Goal: Navigation & Orientation: Understand site structure

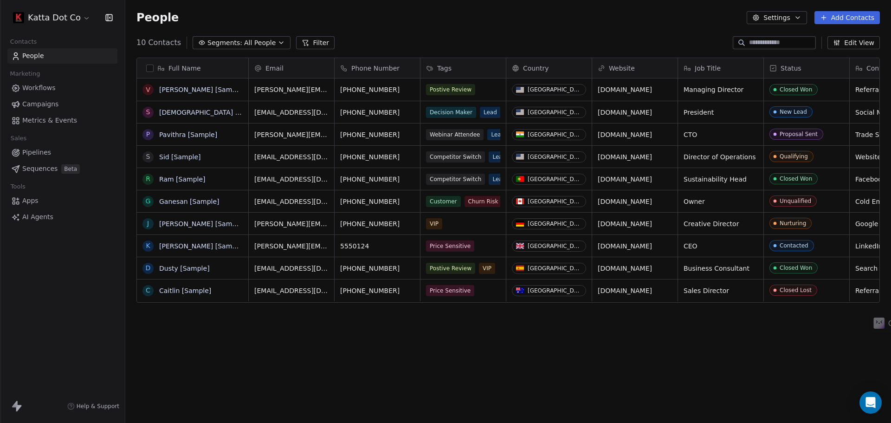
click at [181, 90] on link "[PERSON_NAME] [Sample]" at bounding box center [201, 89] width 85 height 7
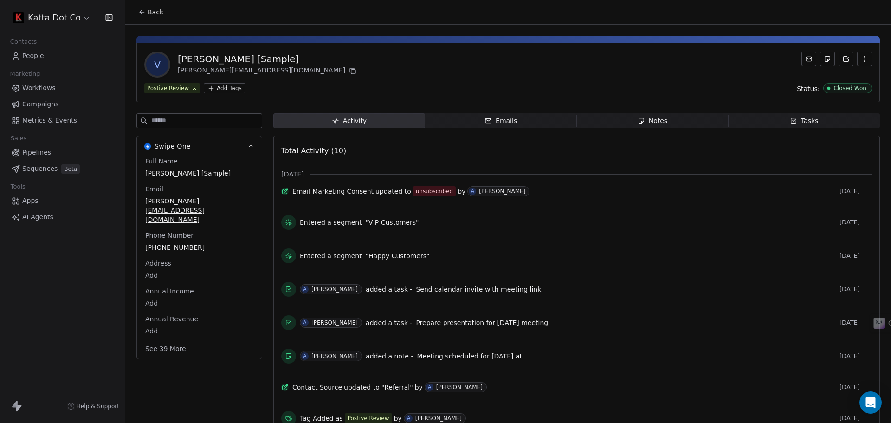
click at [656, 122] on div "Notes" at bounding box center [652, 121] width 30 height 10
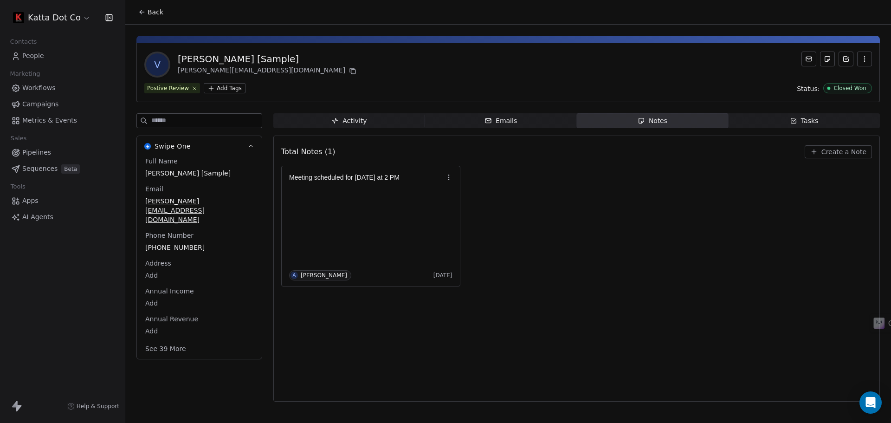
click at [804, 123] on div "Tasks" at bounding box center [804, 121] width 29 height 10
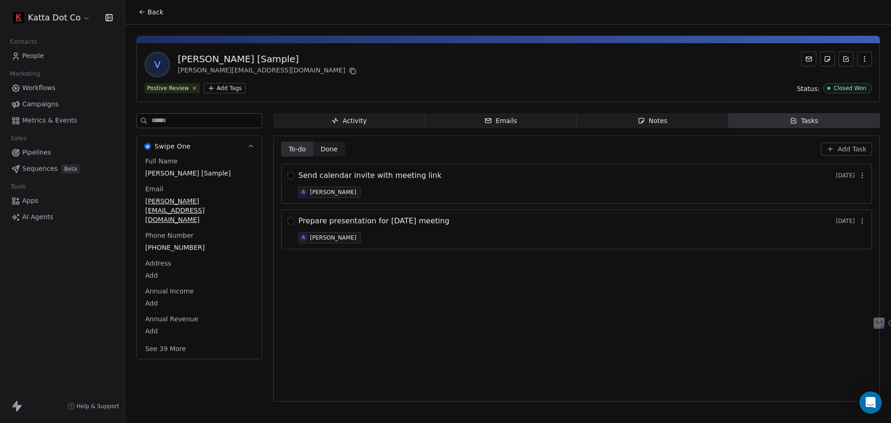
click at [655, 122] on div "Notes" at bounding box center [652, 121] width 30 height 10
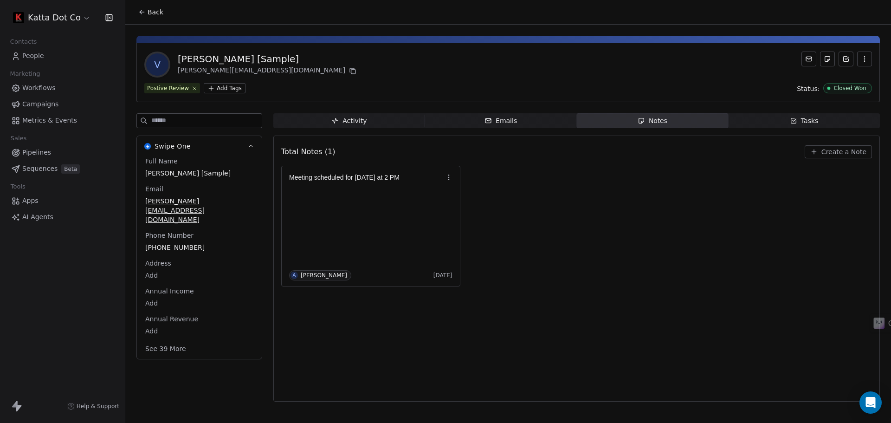
click at [525, 119] on span "Emails Emails" at bounding box center [501, 120] width 152 height 15
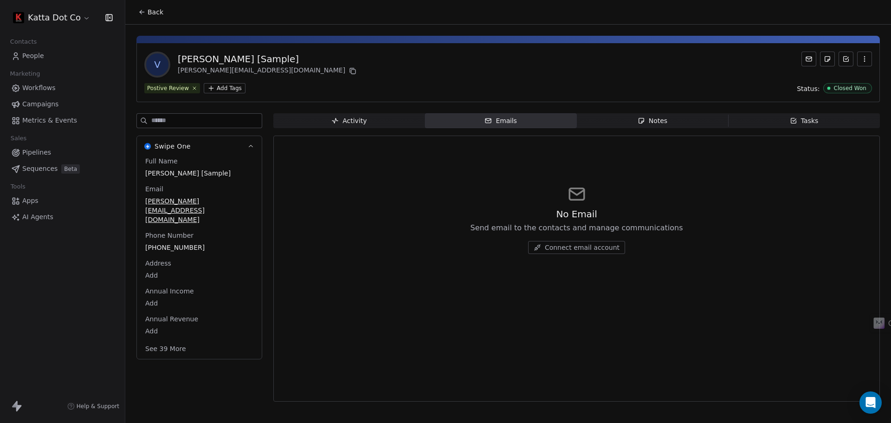
click at [365, 122] on div "Activity" at bounding box center [348, 121] width 35 height 10
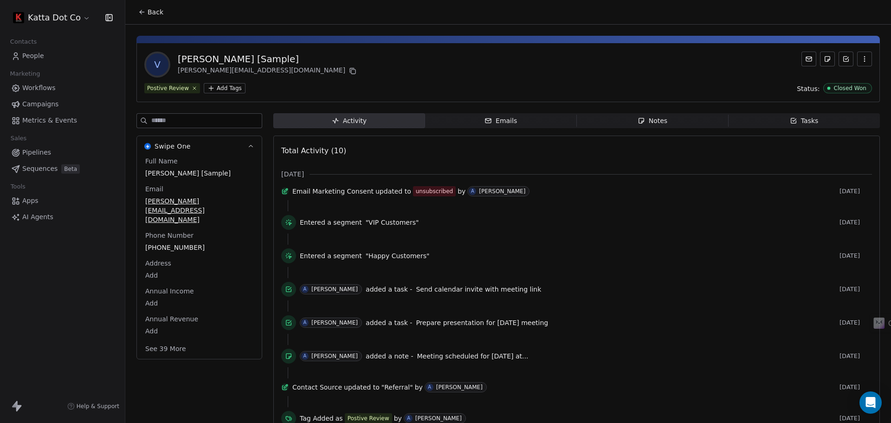
click at [46, 89] on span "Workflows" at bounding box center [38, 88] width 33 height 10
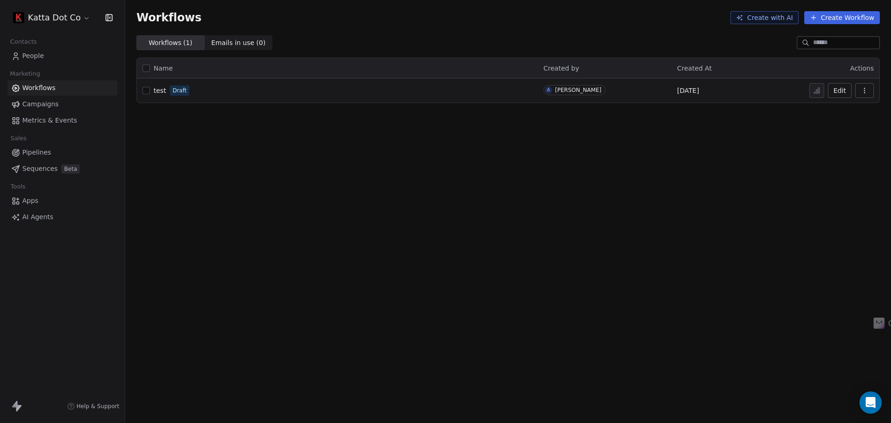
click at [37, 149] on span "Pipelines" at bounding box center [36, 153] width 29 height 10
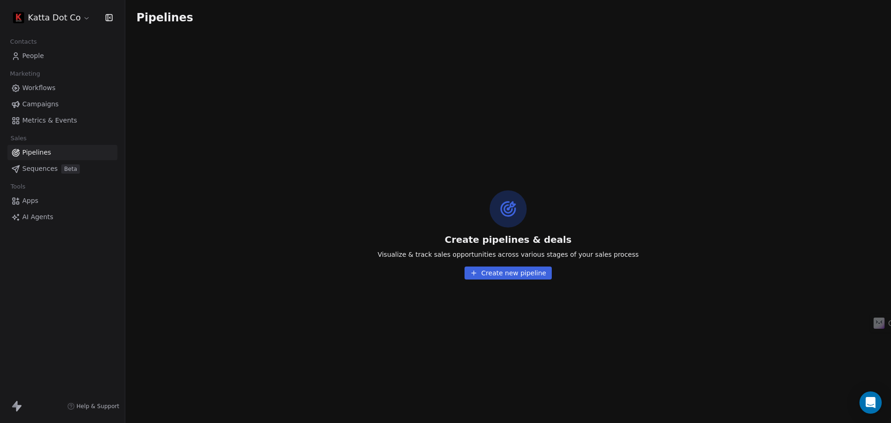
click at [37, 165] on span "Sequences" at bounding box center [39, 169] width 35 height 10
